Goal: Task Accomplishment & Management: Manage account settings

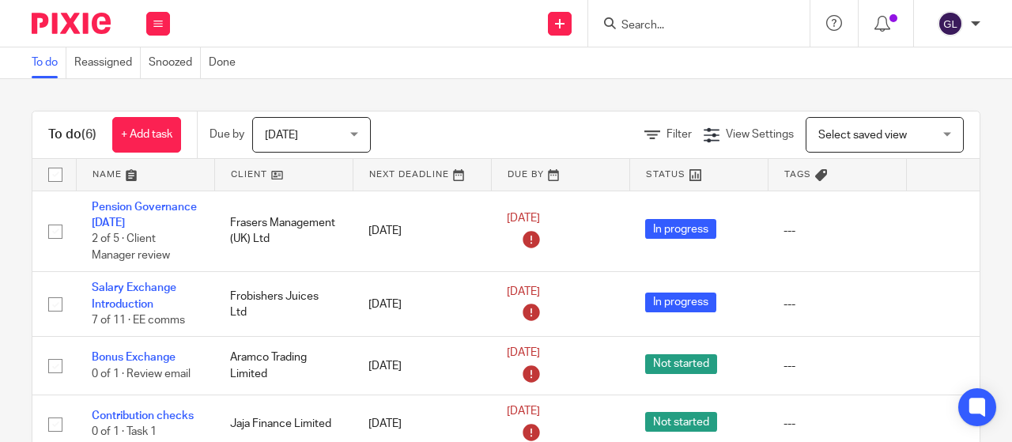
click at [674, 26] on input "Search" at bounding box center [691, 26] width 142 height 14
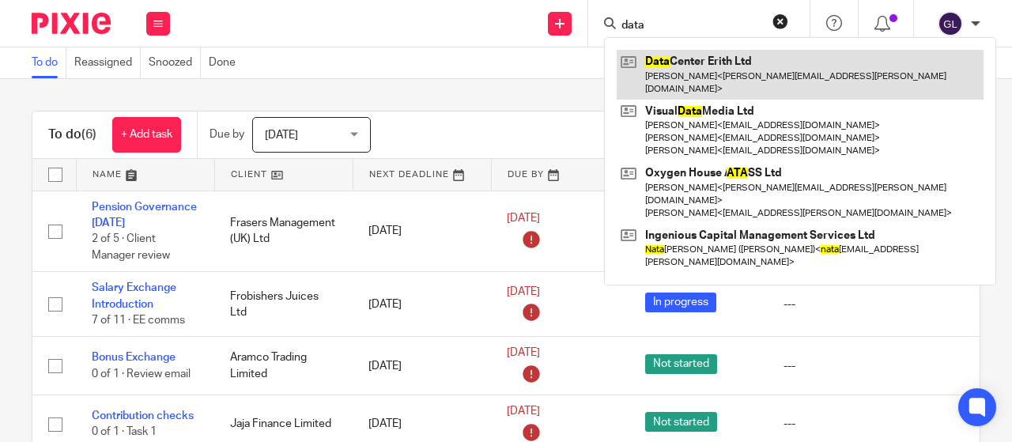
type input "data"
click at [661, 66] on link at bounding box center [800, 74] width 367 height 49
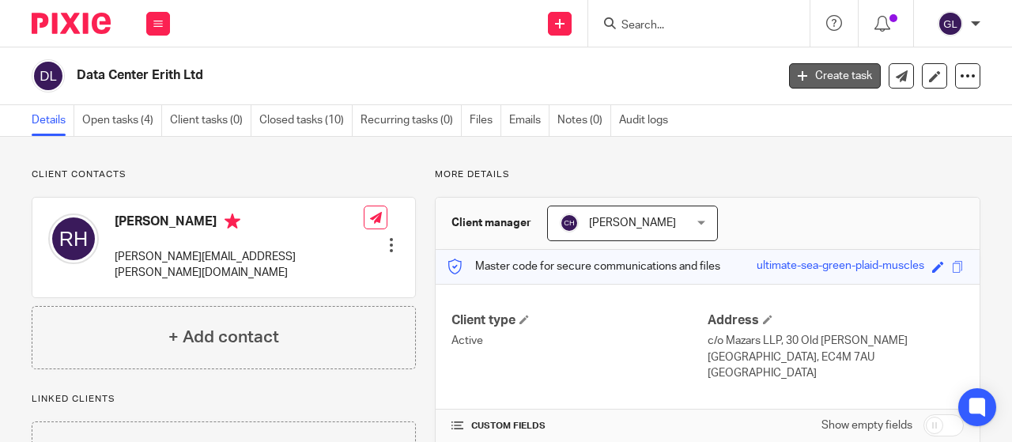
click at [841, 71] on link "Create task" at bounding box center [835, 75] width 92 height 25
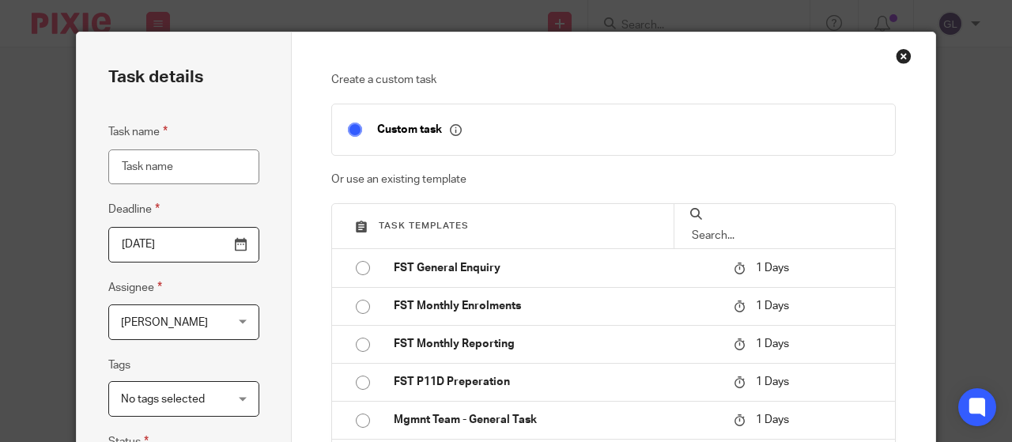
click at [165, 158] on input "Task name" at bounding box center [183, 167] width 151 height 36
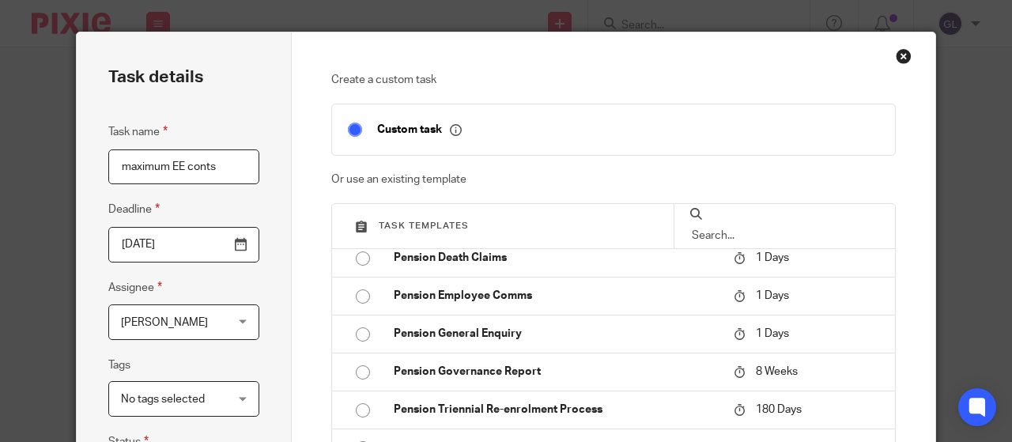
scroll to position [316, 0]
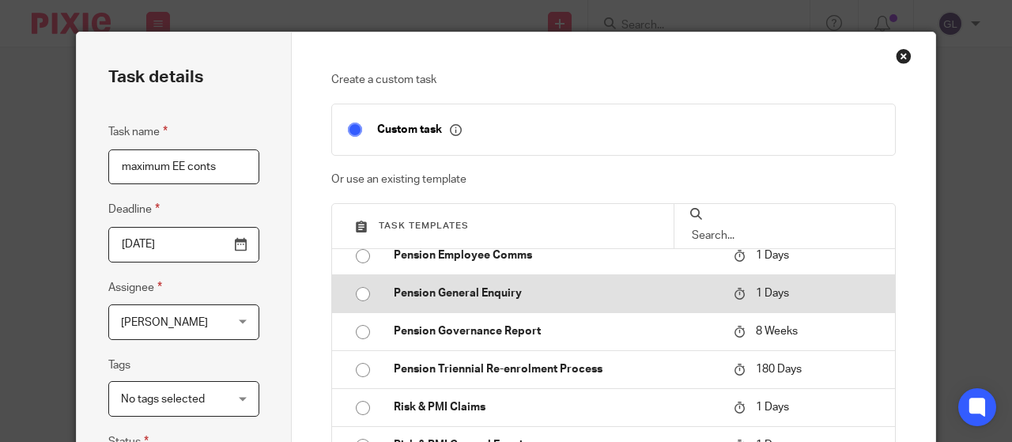
type input "maximum EE conts"
click at [400, 289] on p "Pension General Enquiry" at bounding box center [556, 293] width 325 height 16
type input "2025-08-13"
checkbox input "false"
radio input "true"
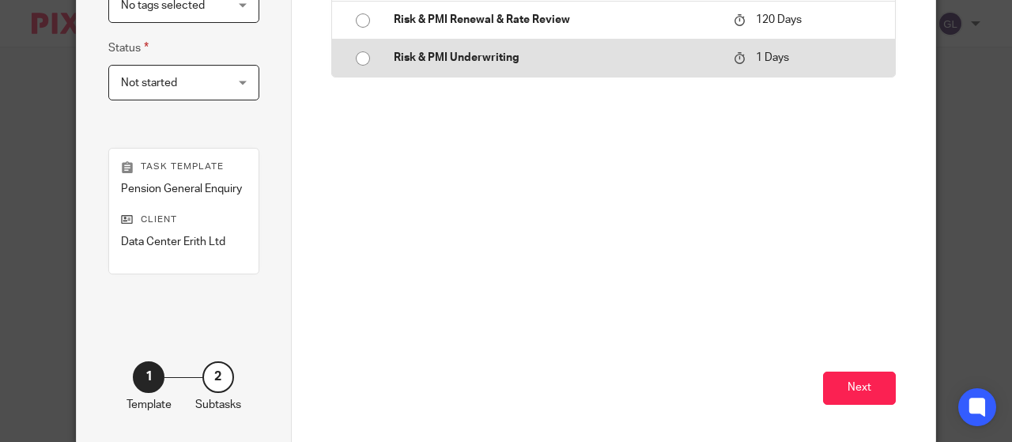
scroll to position [395, 0]
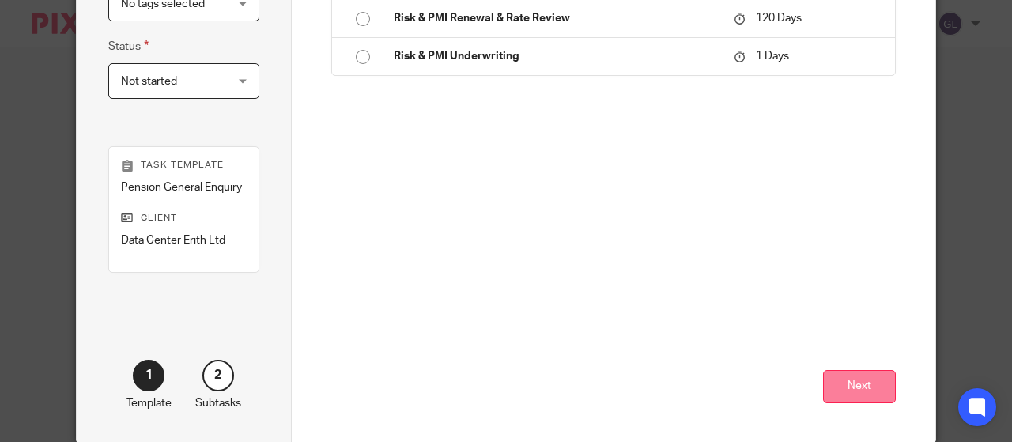
click at [858, 388] on button "Next" at bounding box center [859, 387] width 73 height 34
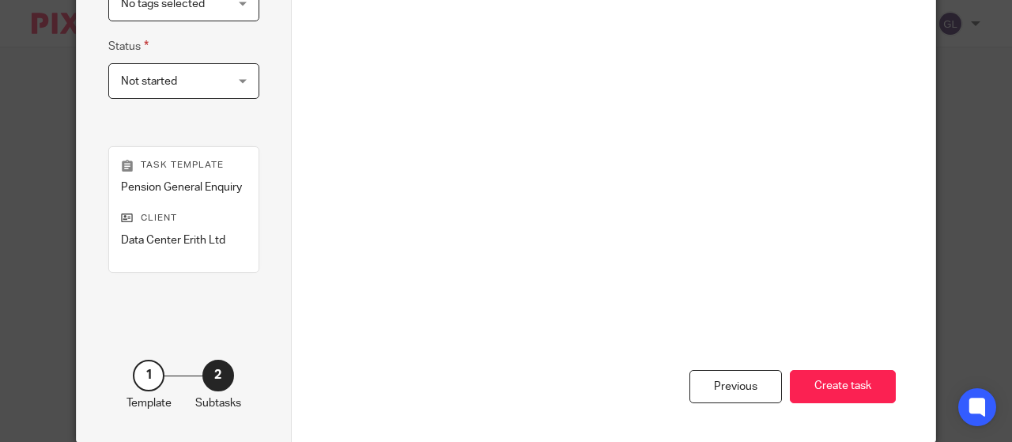
click at [858, 388] on button "Create task" at bounding box center [843, 387] width 106 height 34
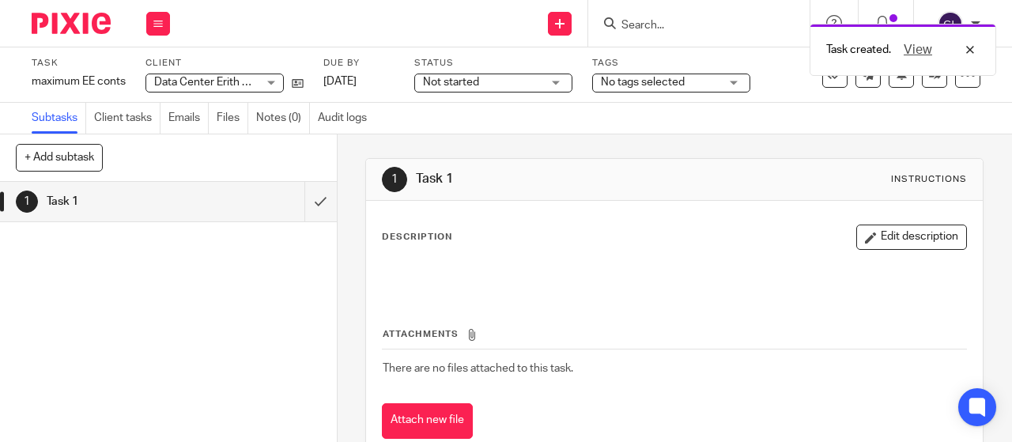
click at [440, 85] on span "Not started" at bounding box center [451, 82] width 56 height 11
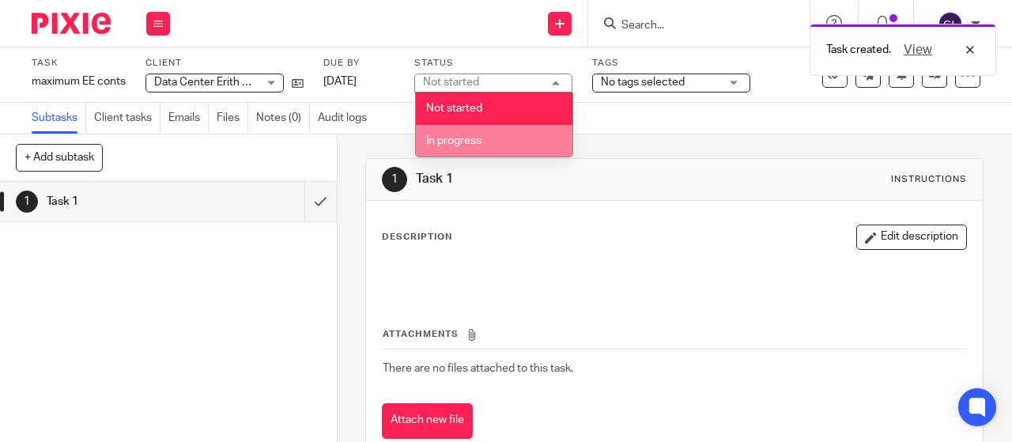
click at [434, 135] on span "In progress" at bounding box center [453, 140] width 55 height 11
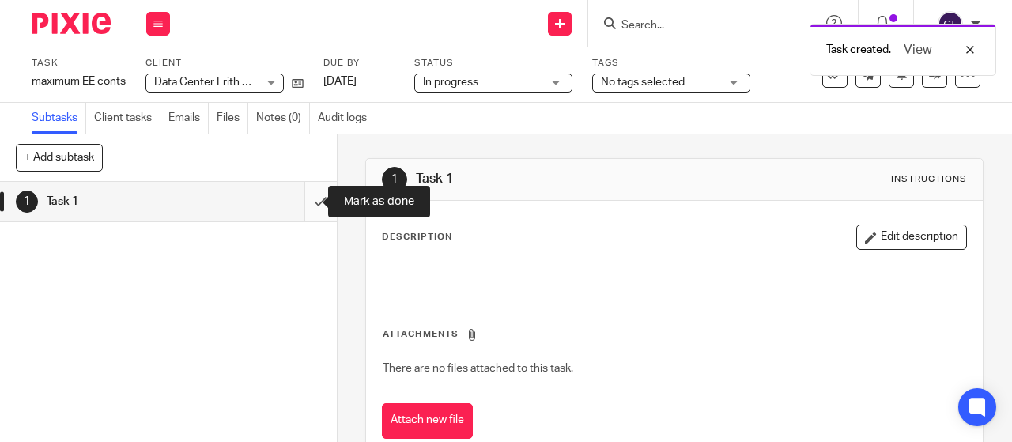
click at [304, 200] on input "submit" at bounding box center [168, 202] width 337 height 40
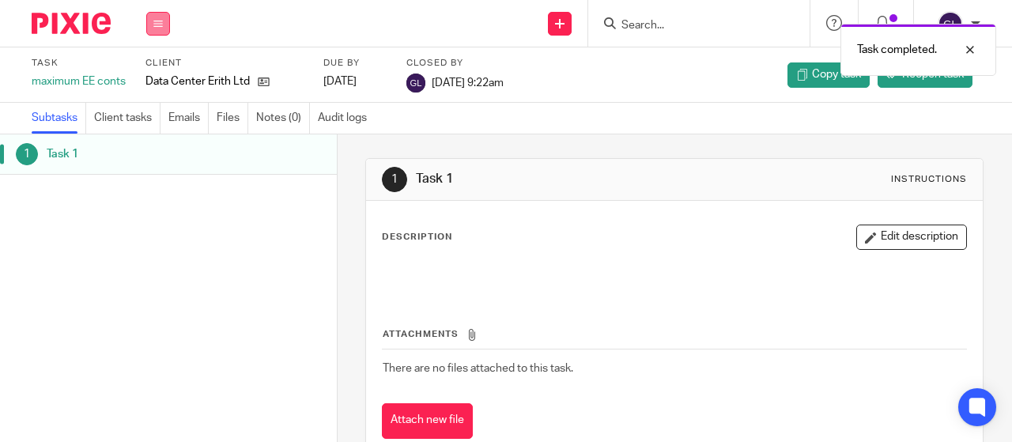
click at [166, 23] on button at bounding box center [158, 24] width 24 height 24
click at [146, 70] on link "Work" at bounding box center [151, 73] width 28 height 11
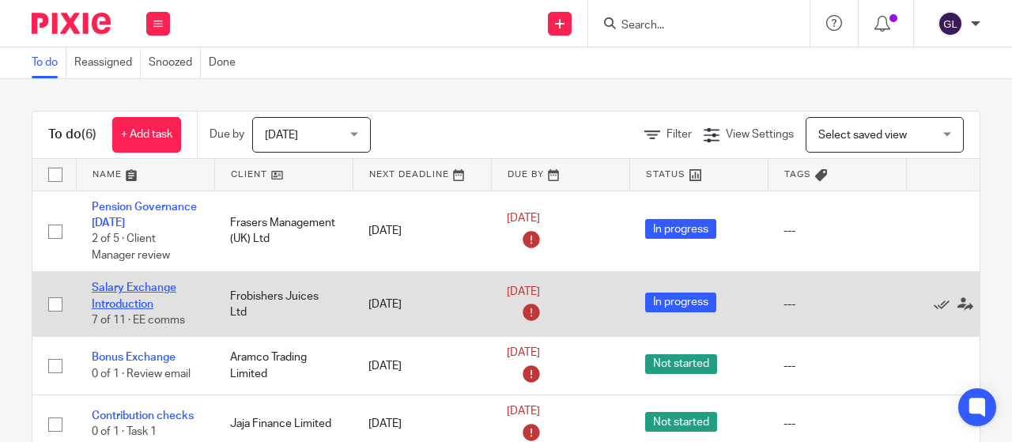
click at [133, 286] on link "Salary Exchange Introduction" at bounding box center [134, 295] width 85 height 27
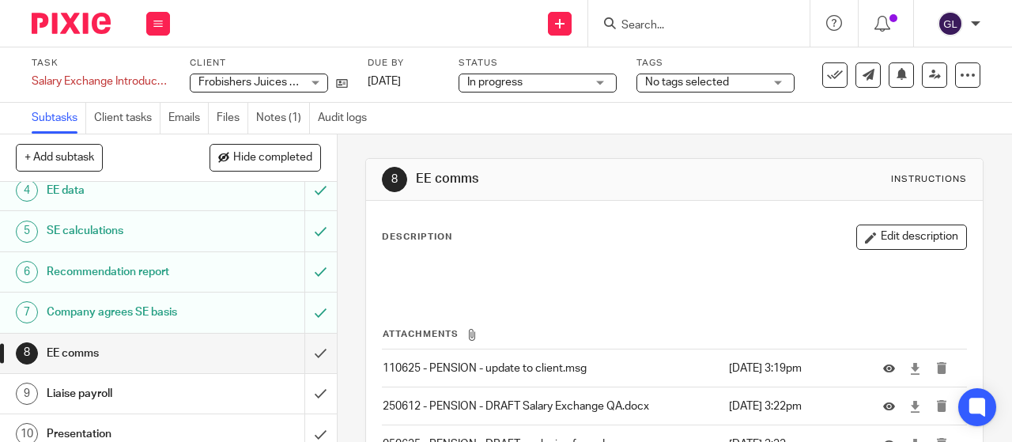
scroll to position [158, 0]
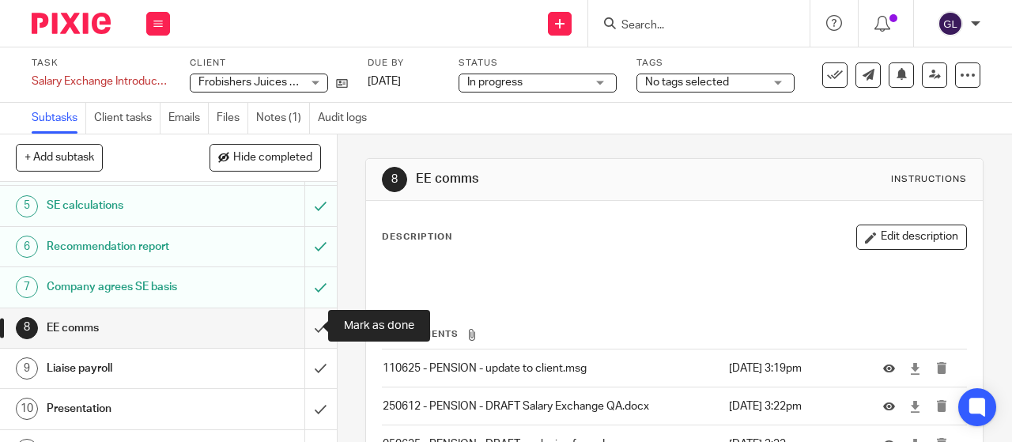
click at [301, 327] on input "submit" at bounding box center [168, 328] width 337 height 40
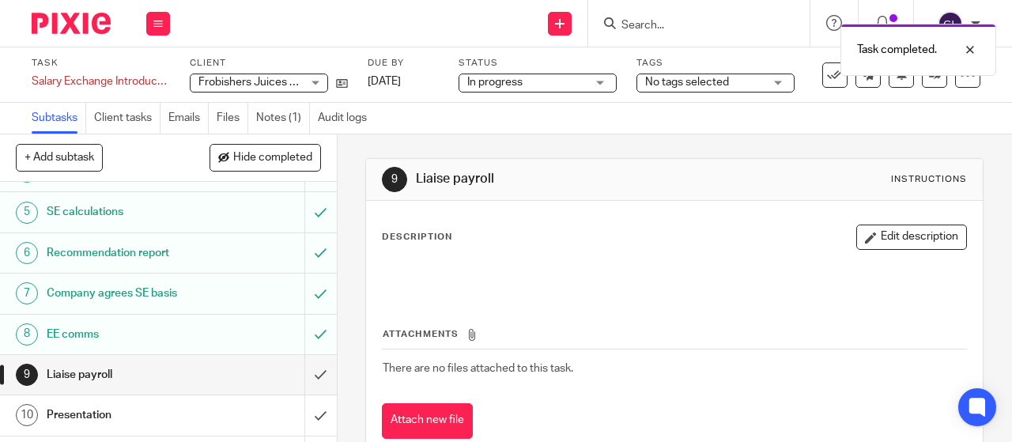
scroll to position [158, 0]
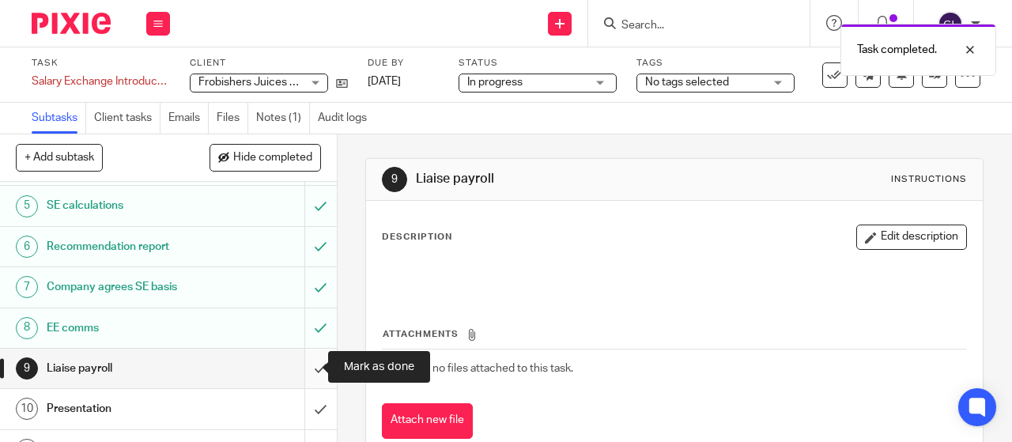
click at [303, 365] on input "submit" at bounding box center [168, 369] width 337 height 40
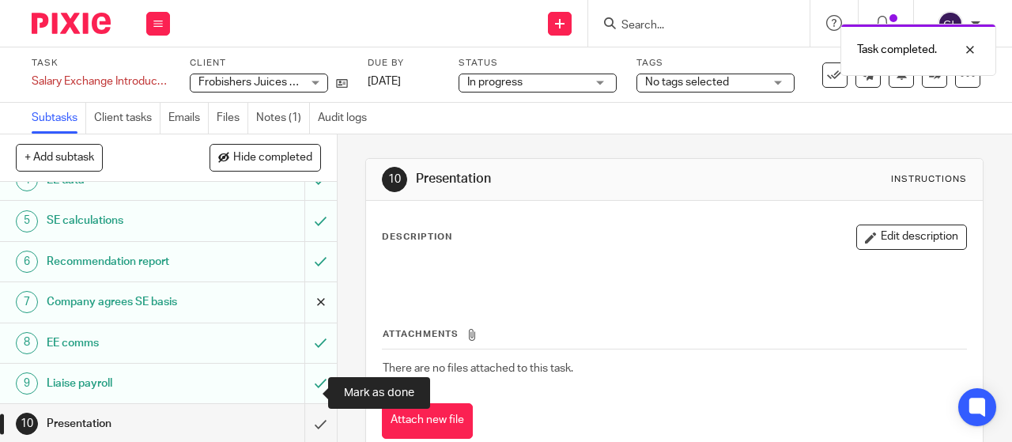
scroll to position [183, 0]
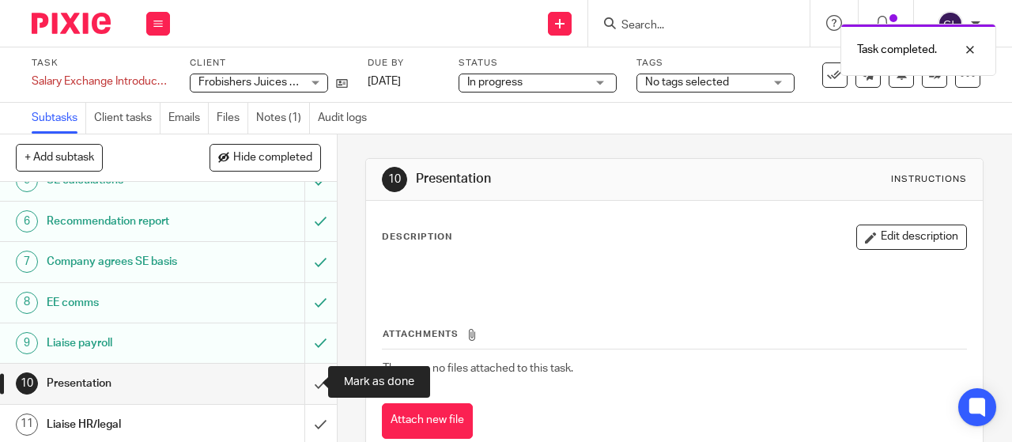
click at [299, 384] on input "submit" at bounding box center [168, 384] width 337 height 40
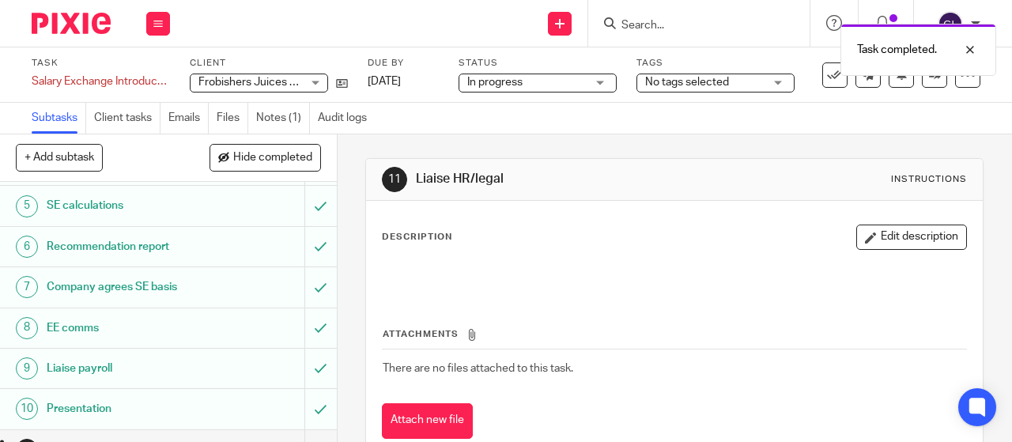
scroll to position [183, 0]
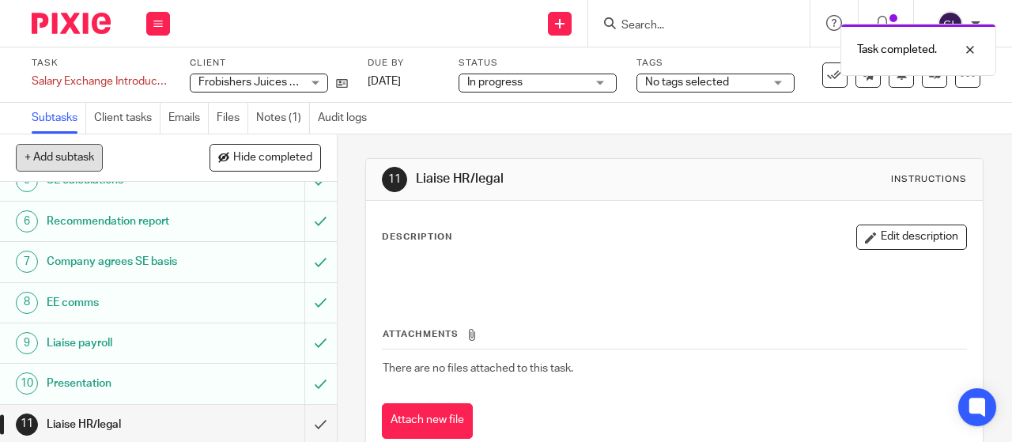
click at [59, 154] on button "+ Add subtask" at bounding box center [59, 157] width 87 height 27
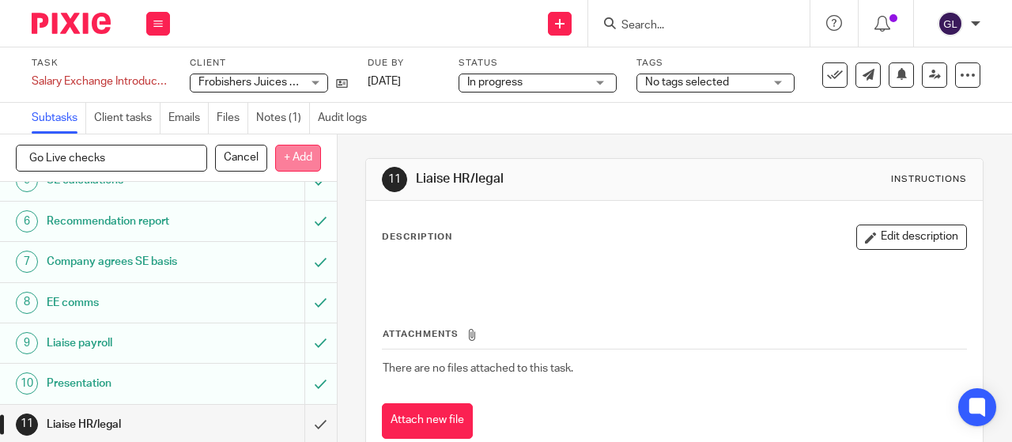
type input "Go Live checks"
click at [279, 157] on p "+ Add" at bounding box center [298, 158] width 46 height 27
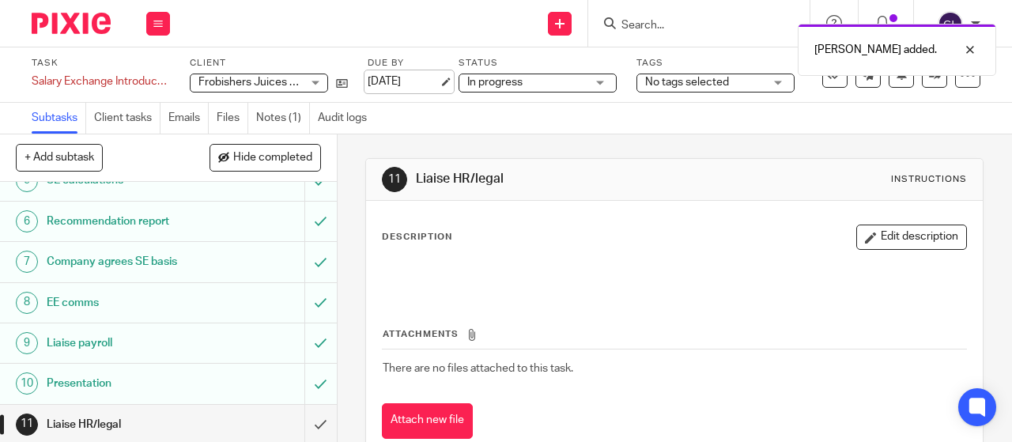
click at [415, 78] on link "[DATE]" at bounding box center [403, 82] width 71 height 17
click at [161, 28] on icon at bounding box center [157, 23] width 9 height 9
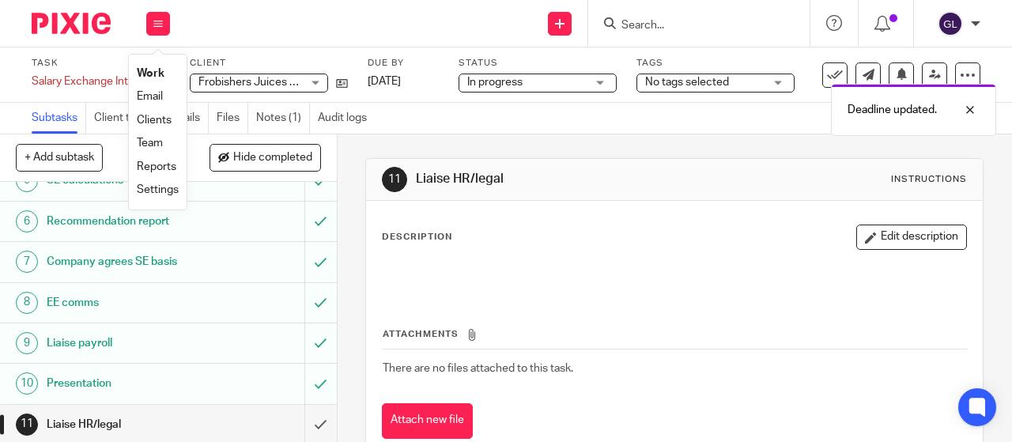
click at [151, 72] on link "Work" at bounding box center [151, 73] width 28 height 11
